Goal: Task Accomplishment & Management: Manage account settings

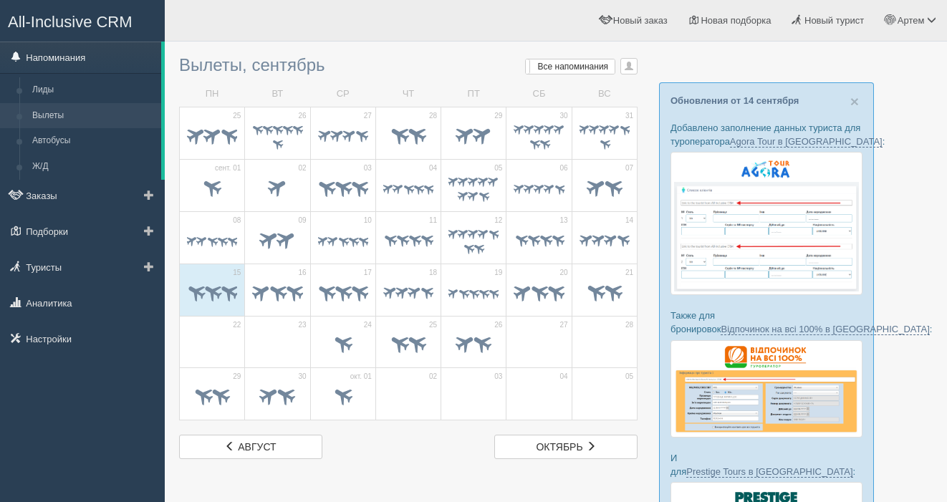
click at [42, 53] on link "Напоминания" at bounding box center [80, 58] width 161 height 32
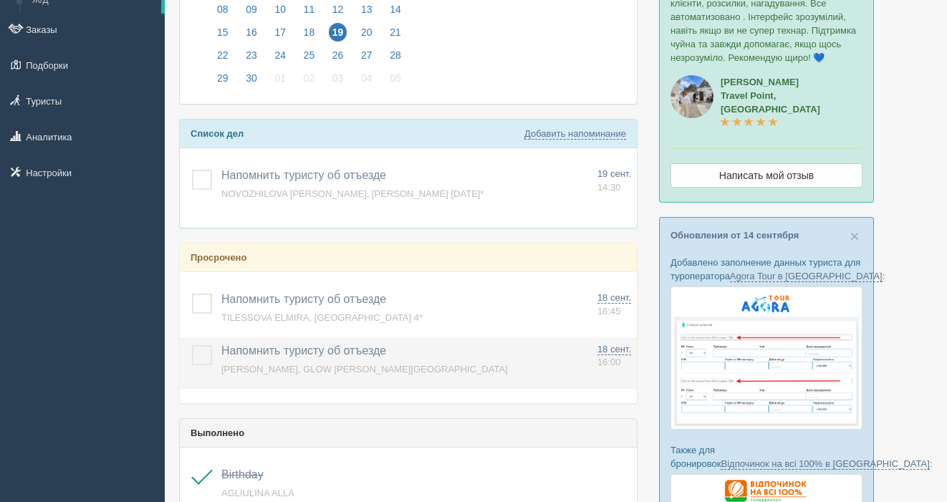
scroll to position [169, 0]
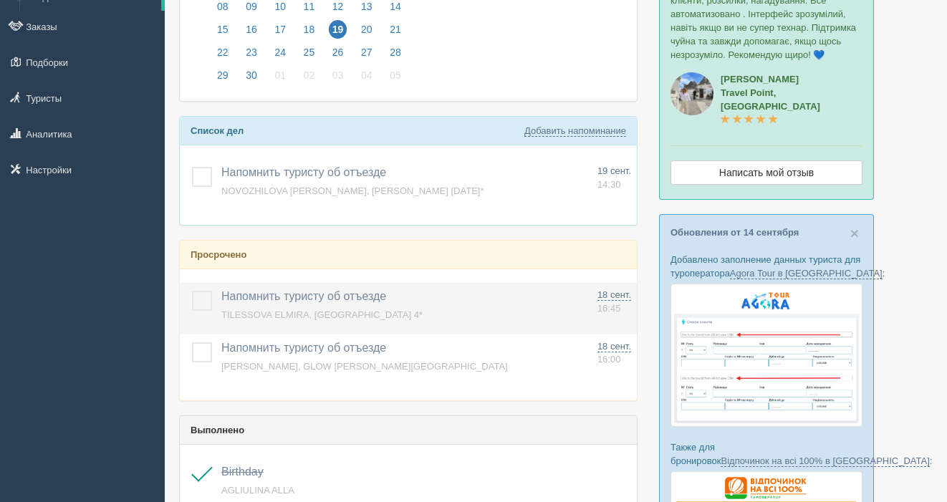
click at [192, 291] on label at bounding box center [192, 291] width 0 height 0
click at [0, 0] on input "checkbox" at bounding box center [0, 0] width 0 height 0
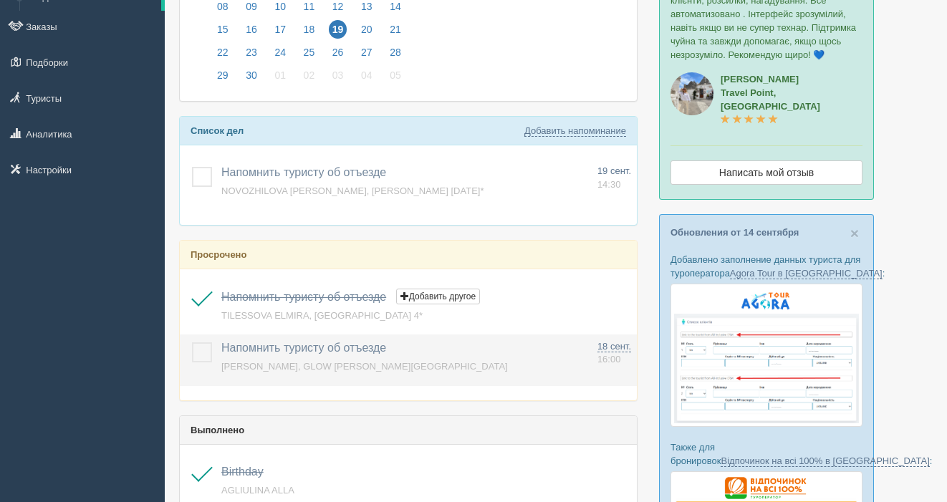
click at [190, 354] on td at bounding box center [198, 360] width 36 height 52
click at [192, 342] on label at bounding box center [192, 342] width 0 height 0
click at [0, 0] on input "checkbox" at bounding box center [0, 0] width 0 height 0
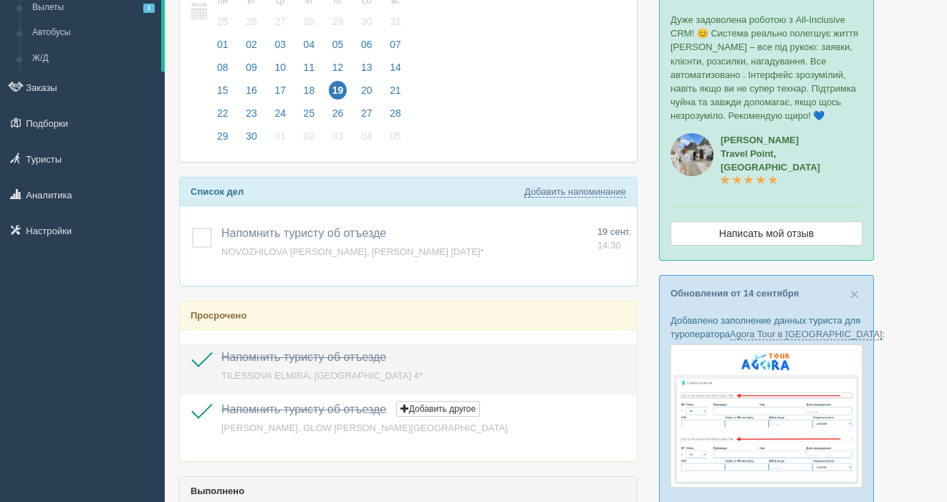
scroll to position [0, 0]
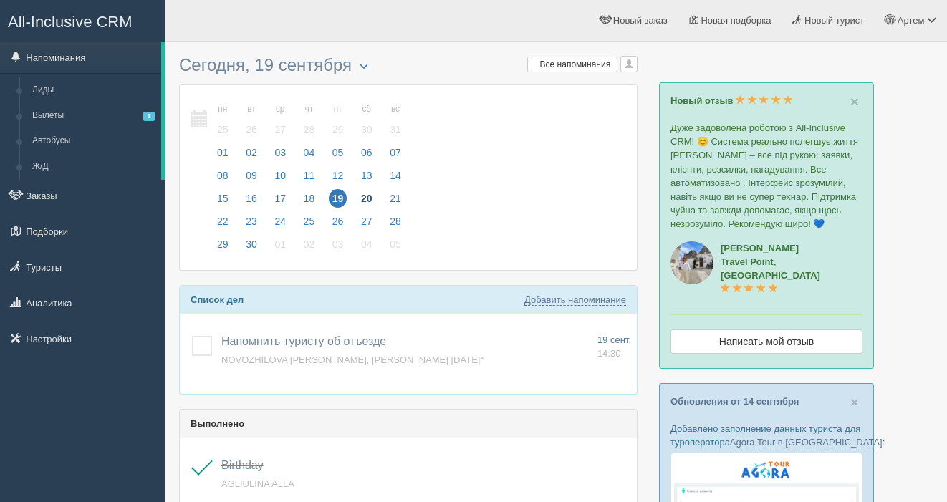
click at [368, 196] on span "20" at bounding box center [366, 198] width 19 height 19
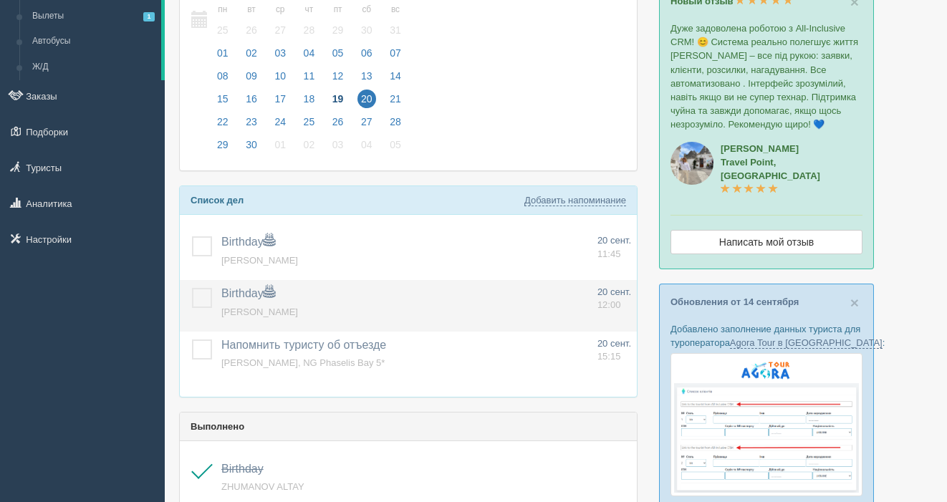
scroll to position [101, 0]
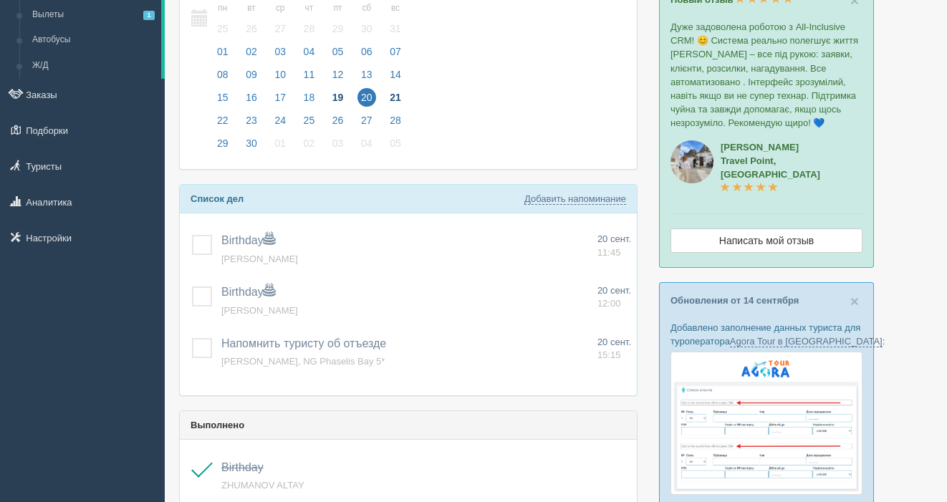
click at [389, 94] on span "21" at bounding box center [395, 97] width 19 height 19
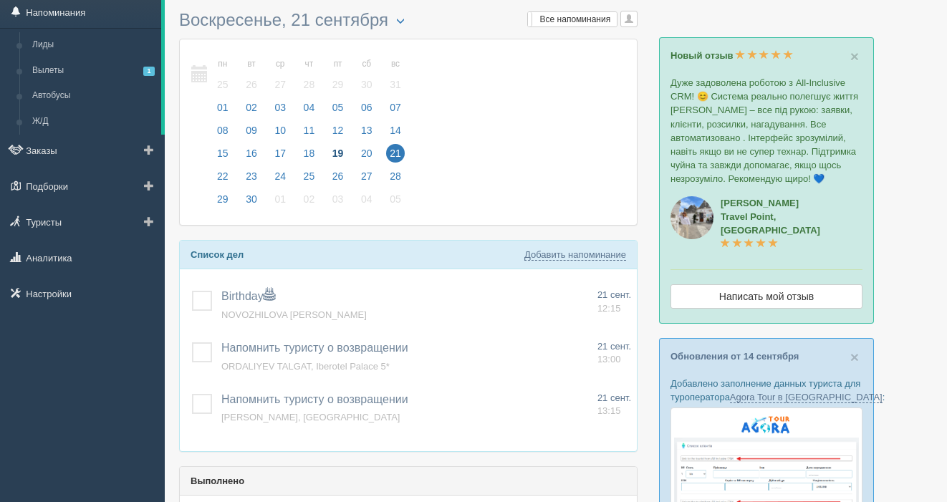
scroll to position [41, 0]
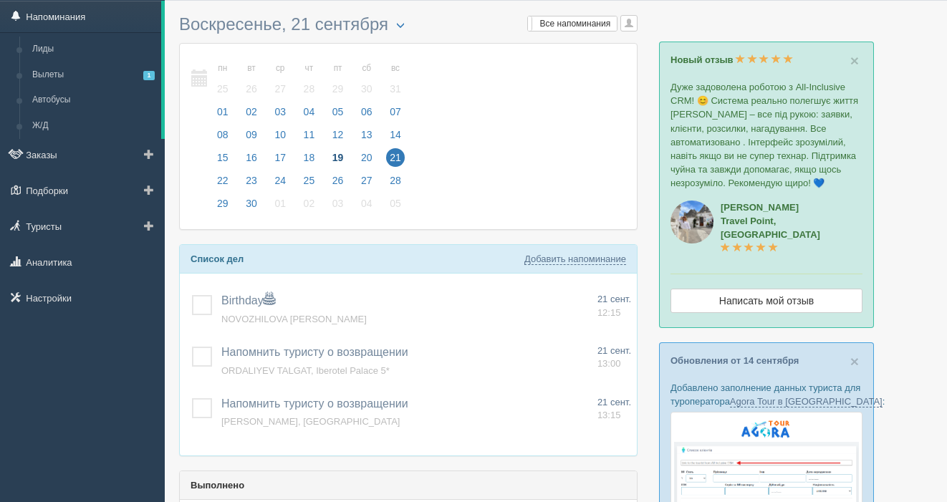
click at [36, 16] on link "Напоминания" at bounding box center [80, 17] width 161 height 32
